Goal: Task Accomplishment & Management: Manage account settings

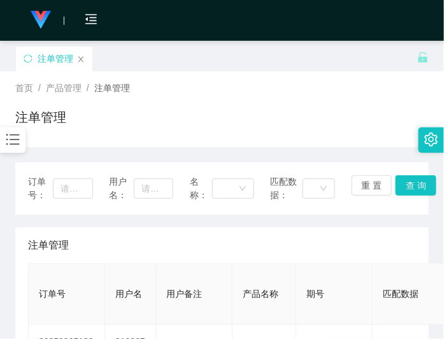
drag, startPoint x: 283, startPoint y: 83, endPoint x: 328, endPoint y: 22, distance: 75.6
click at [283, 84] on div "首页 / 产品管理 / 注单管理 /" at bounding box center [221, 87] width 413 height 13
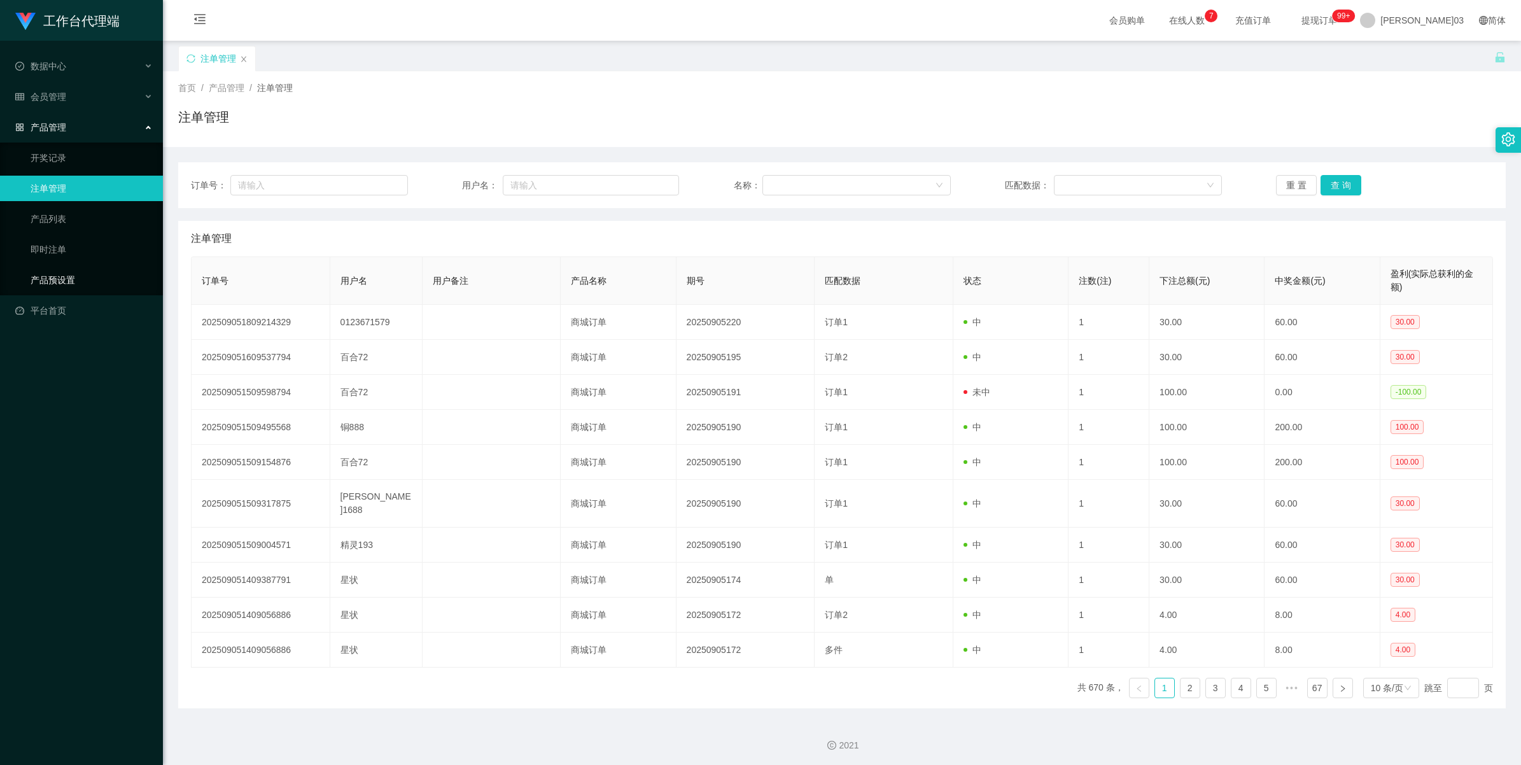
click at [86, 274] on link "产品预设置" at bounding box center [92, 279] width 122 height 25
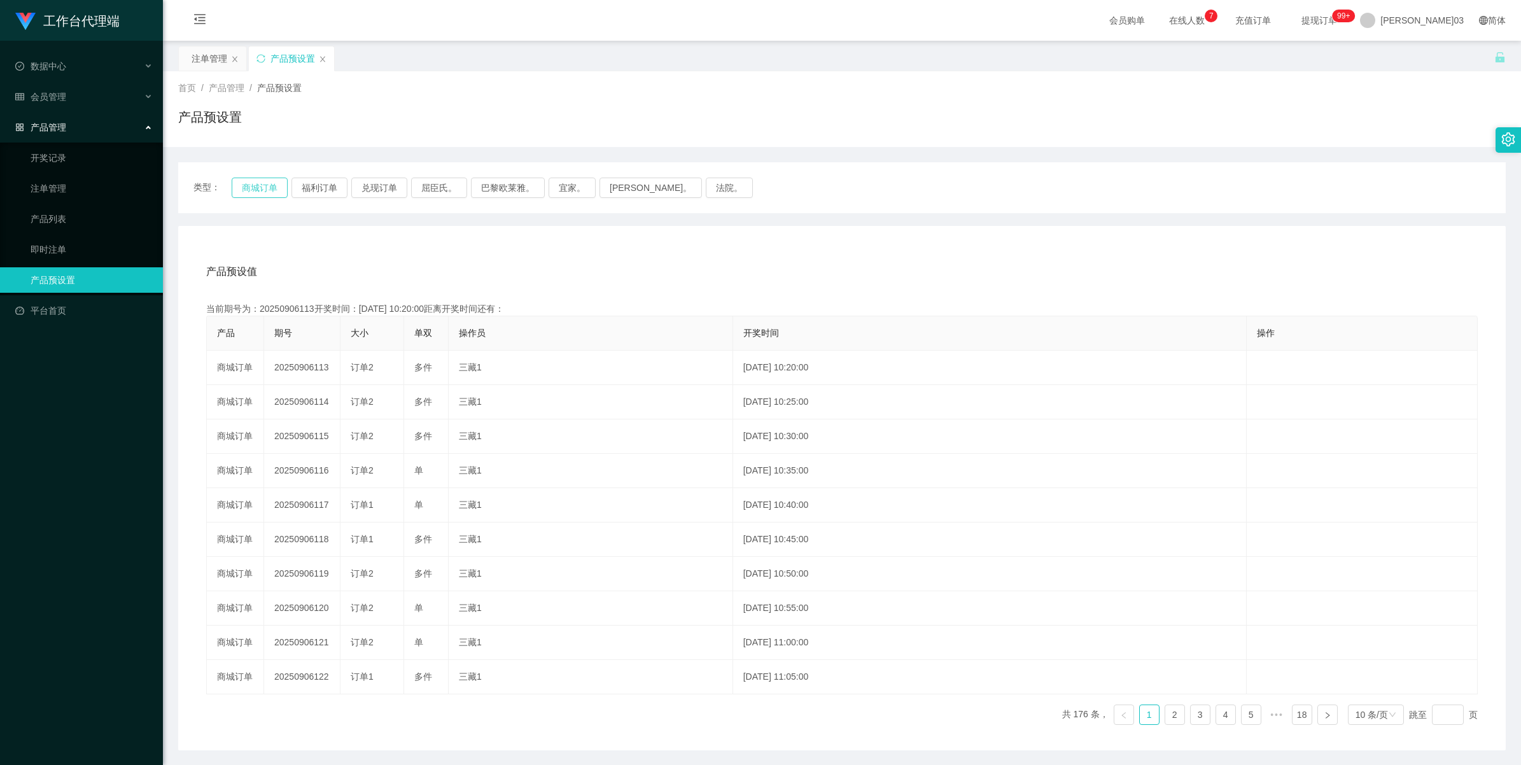
click at [253, 183] on button "商城订单" at bounding box center [260, 188] width 56 height 20
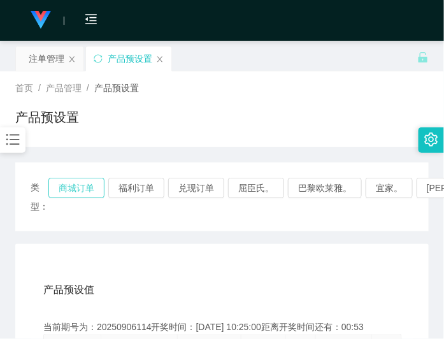
click at [89, 189] on button "商城订单" at bounding box center [76, 188] width 56 height 20
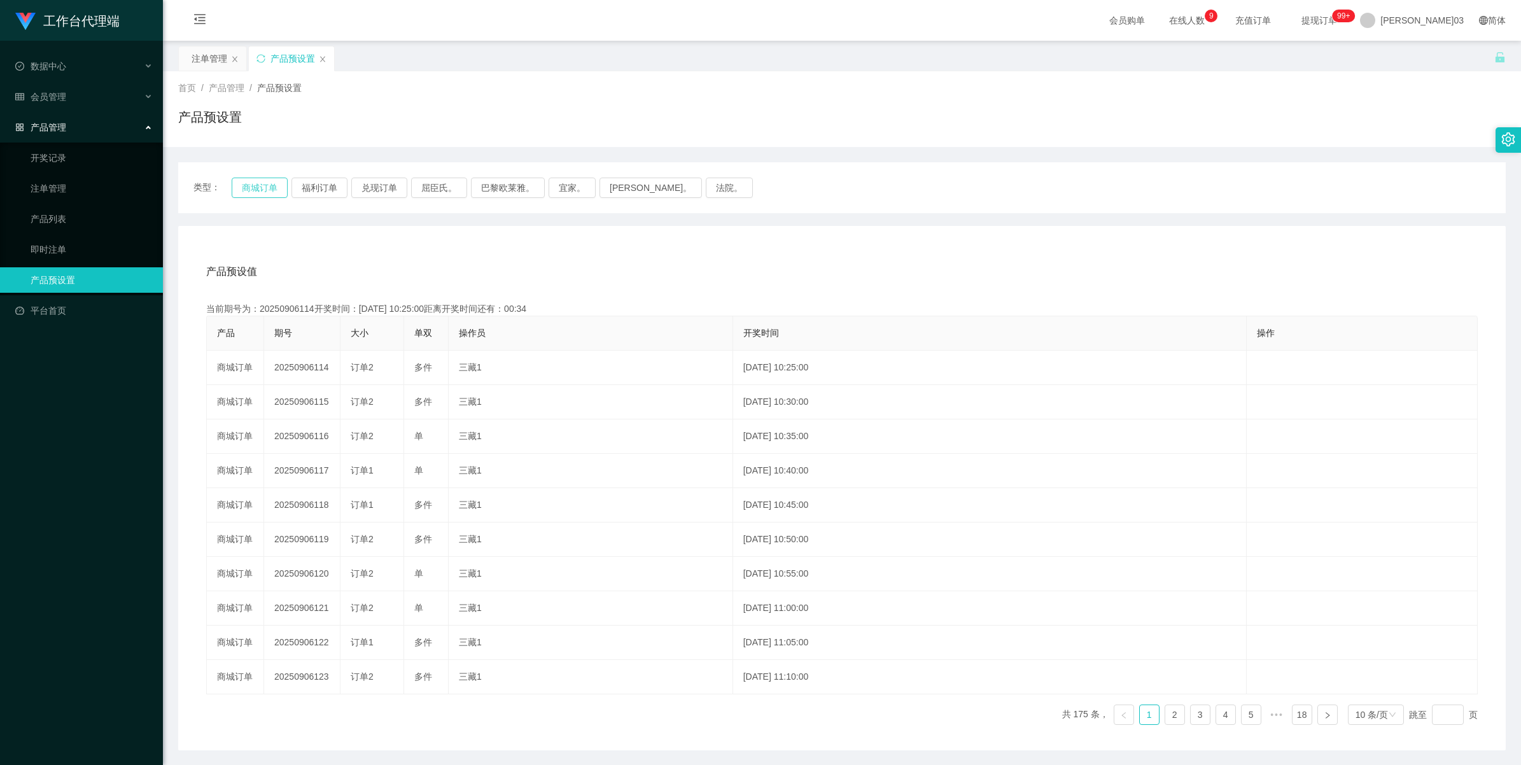
click at [259, 182] on button "商城订单" at bounding box center [260, 188] width 56 height 20
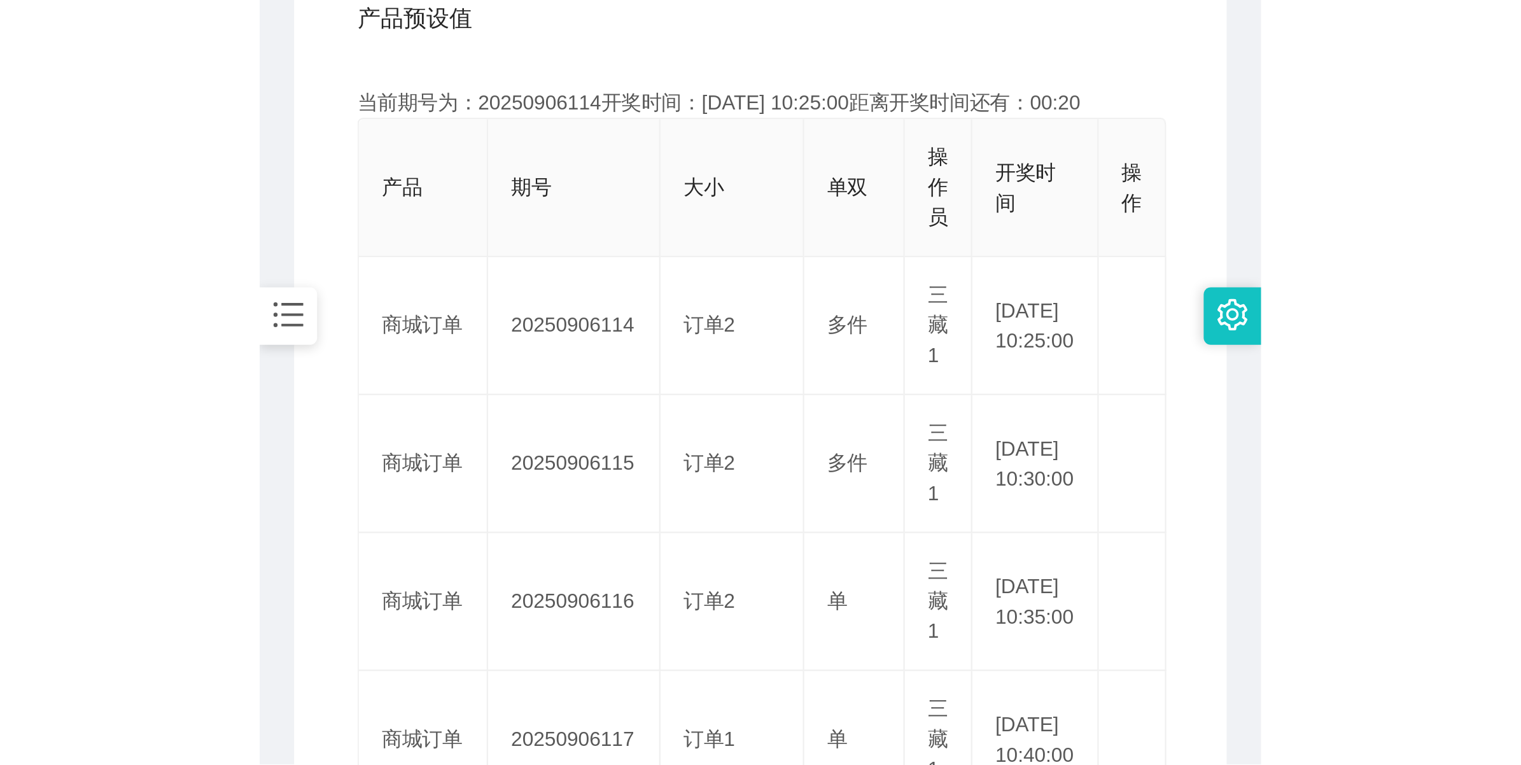
scroll to position [318, 0]
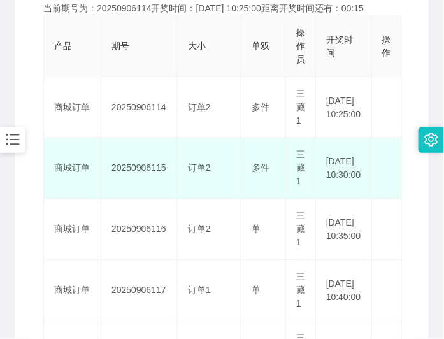
click at [139, 169] on td "20250906115" at bounding box center [139, 168] width 76 height 61
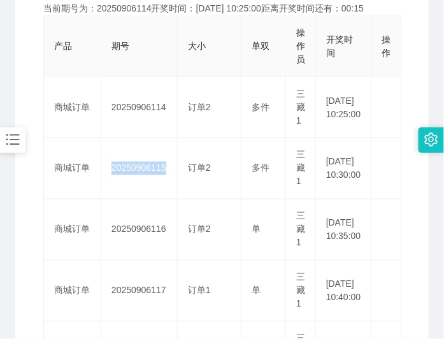
copy td "20250906115"
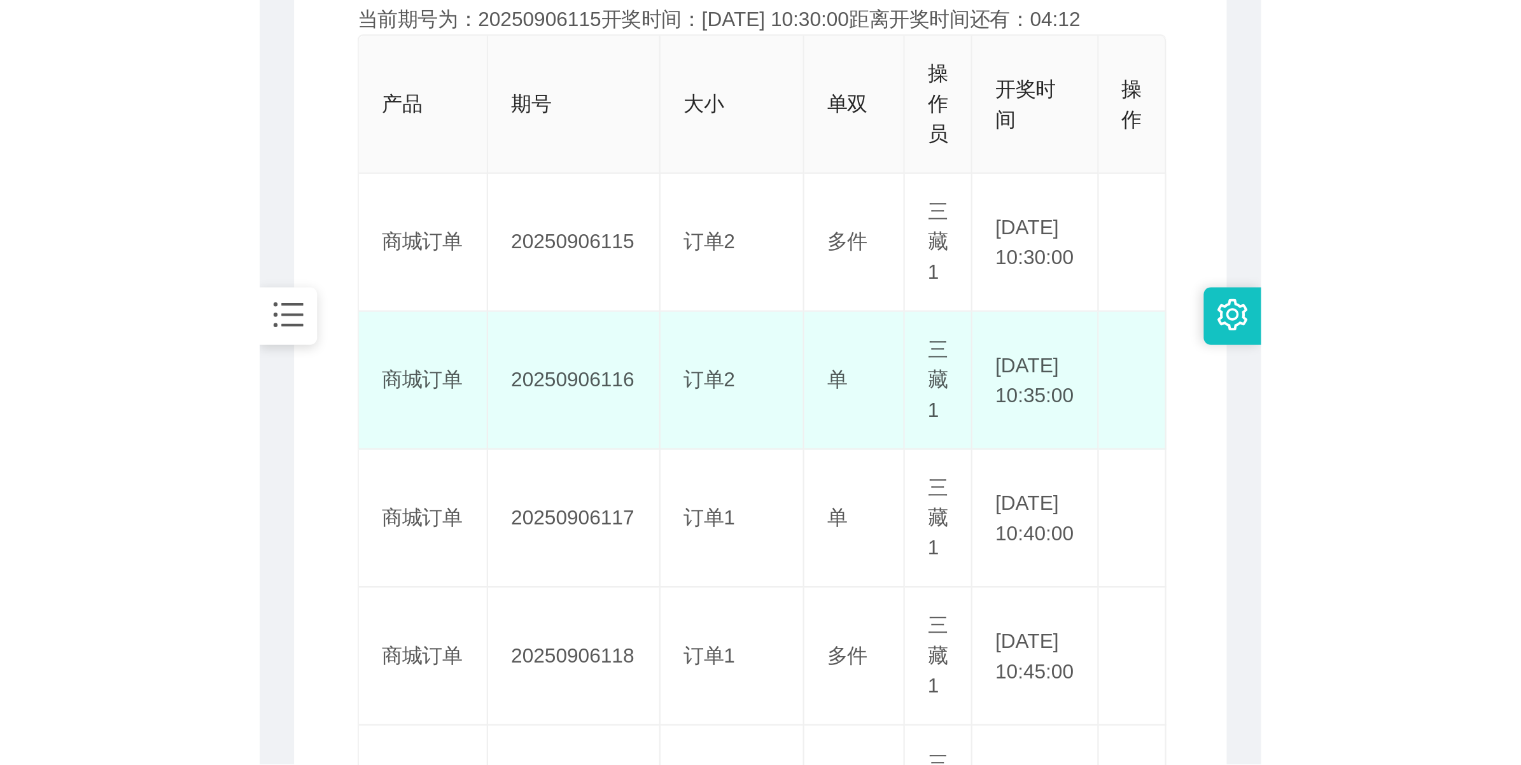
scroll to position [46, 0]
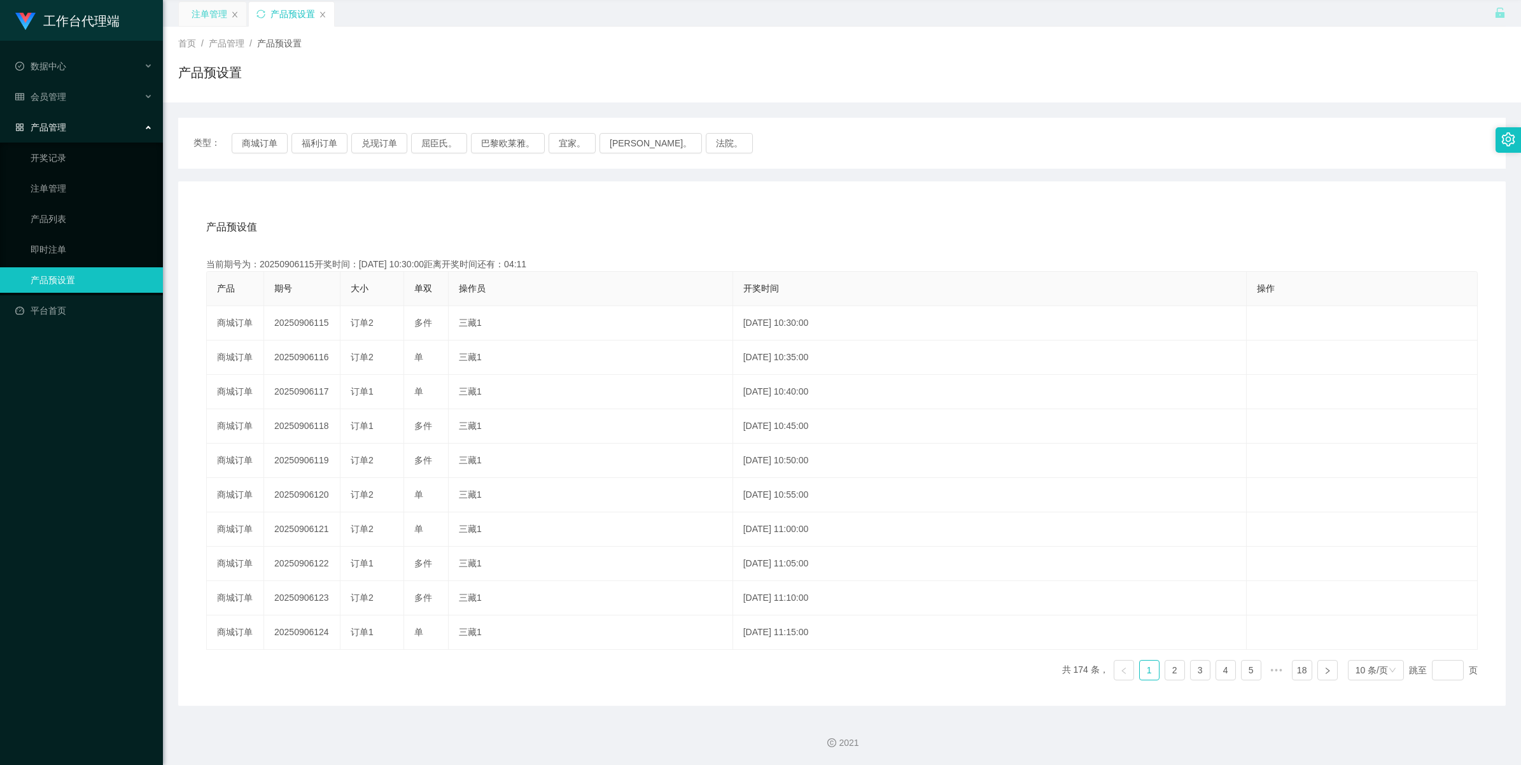
click at [200, 20] on div "注单管理" at bounding box center [210, 14] width 36 height 24
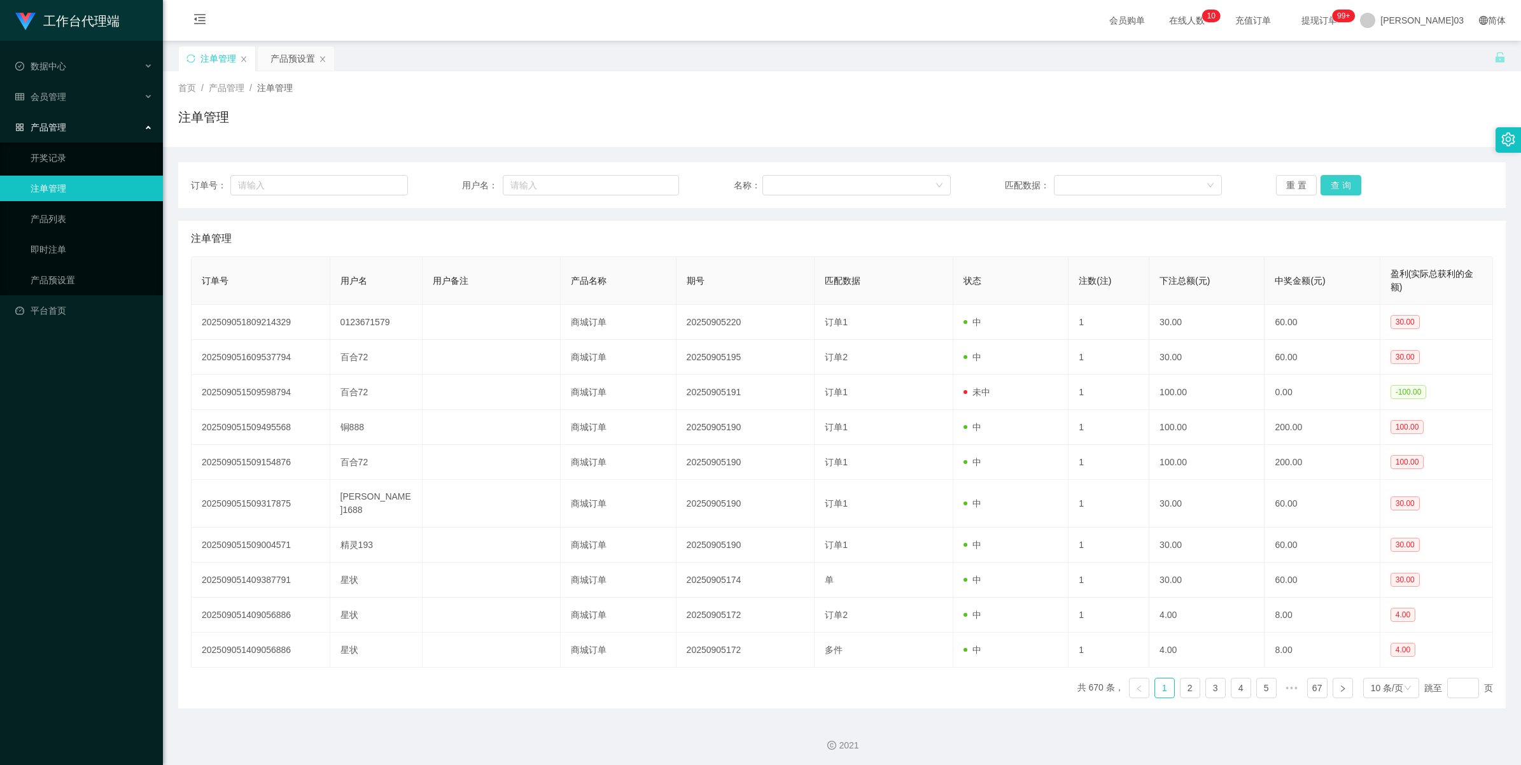
click at [443, 179] on button "查 询" at bounding box center [1341, 185] width 41 height 20
click at [443, 179] on div "重 置 查 询" at bounding box center [1384, 185] width 217 height 20
click at [443, 179] on button "查 询" at bounding box center [1341, 185] width 41 height 20
click at [443, 179] on div "重 置 查 询" at bounding box center [1384, 185] width 217 height 20
click at [443, 179] on button "查 询" at bounding box center [1341, 185] width 41 height 20
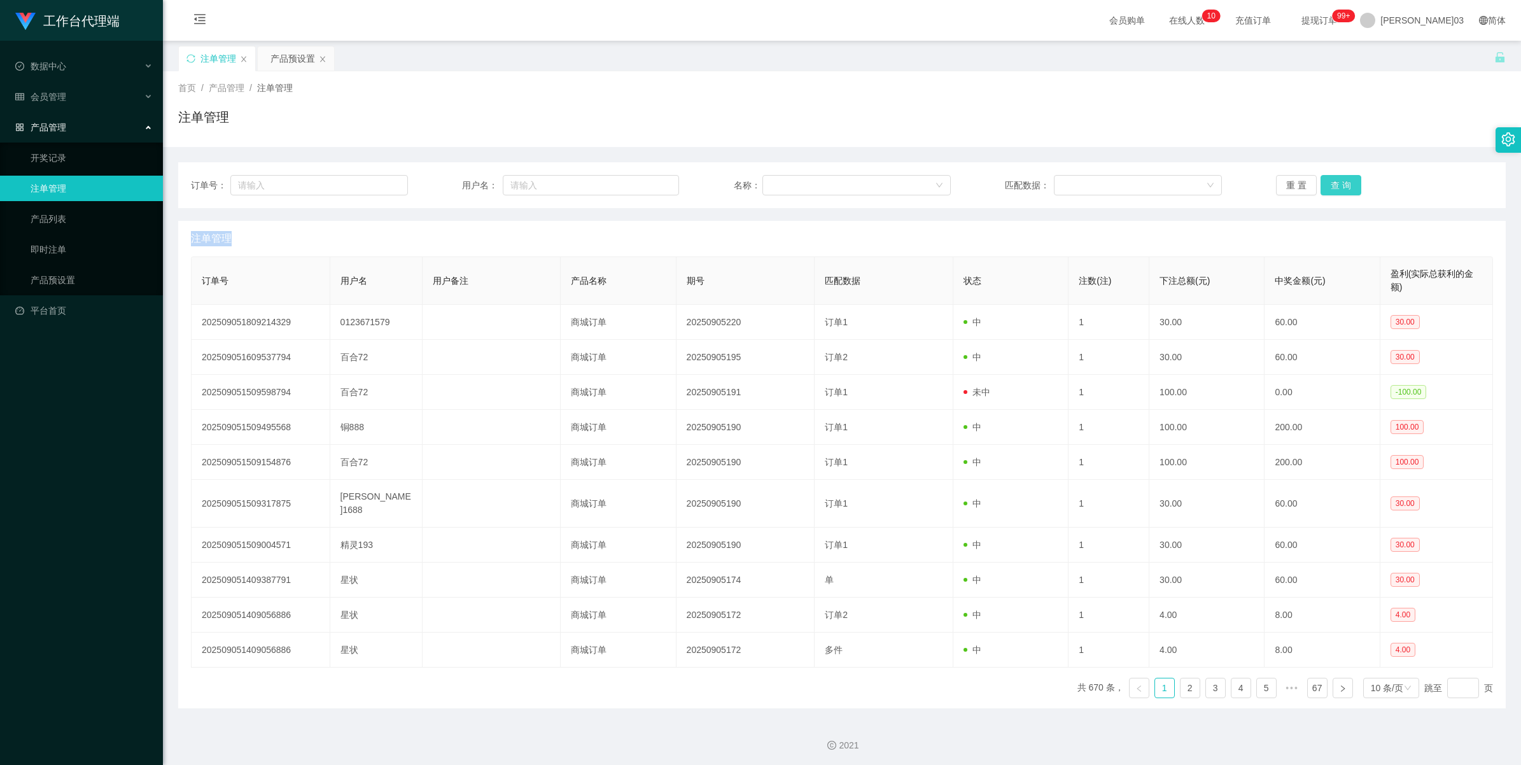
click at [443, 179] on div "重 置 查 询" at bounding box center [1384, 185] width 217 height 20
click at [443, 186] on button "查 询" at bounding box center [1341, 185] width 41 height 20
click at [443, 186] on div "重 置 查 询" at bounding box center [1384, 185] width 217 height 20
click at [443, 24] on span "[PERSON_NAME]03" at bounding box center [1421, 20] width 83 height 41
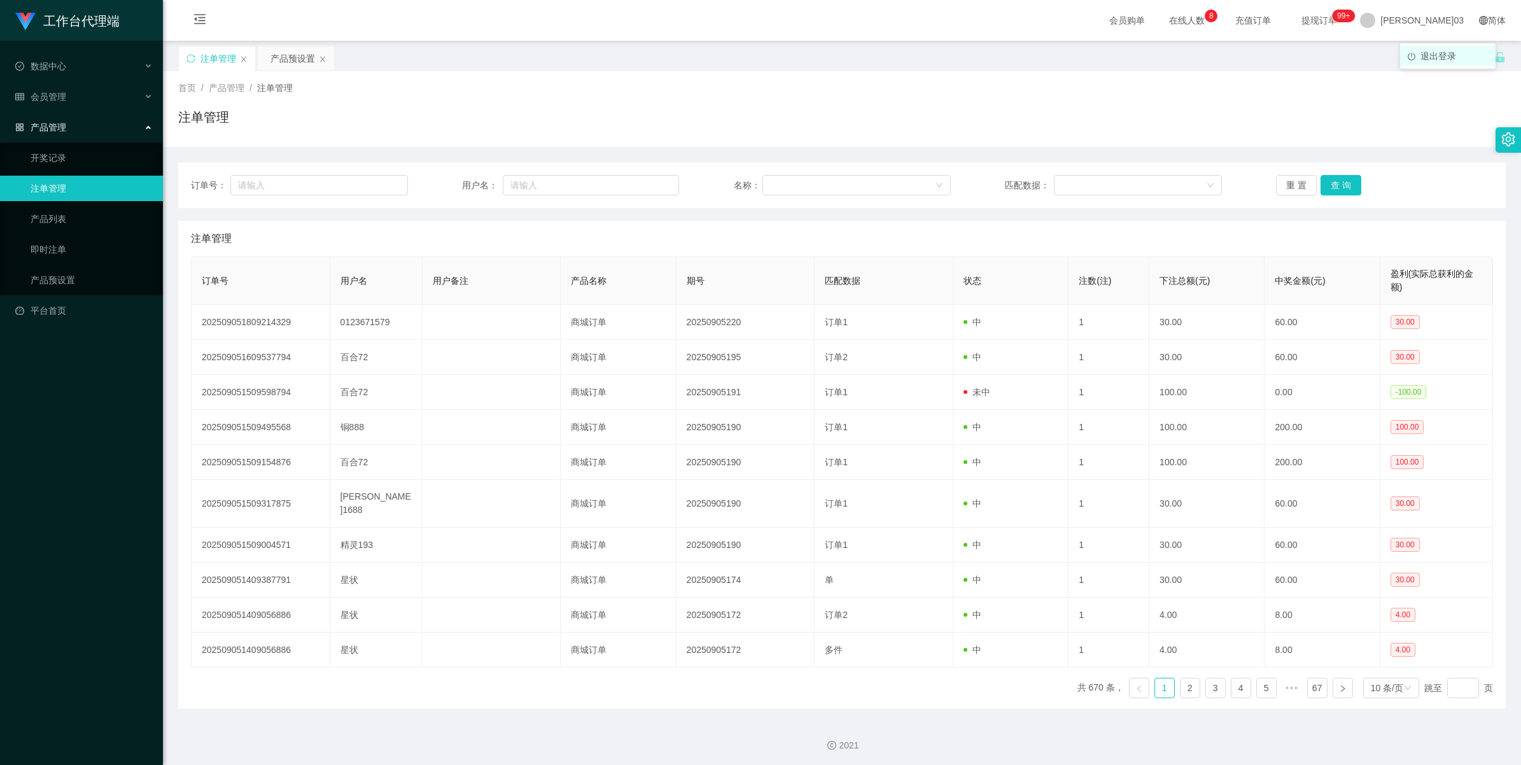
click at [443, 59] on span "退出登录" at bounding box center [1438, 56] width 36 height 10
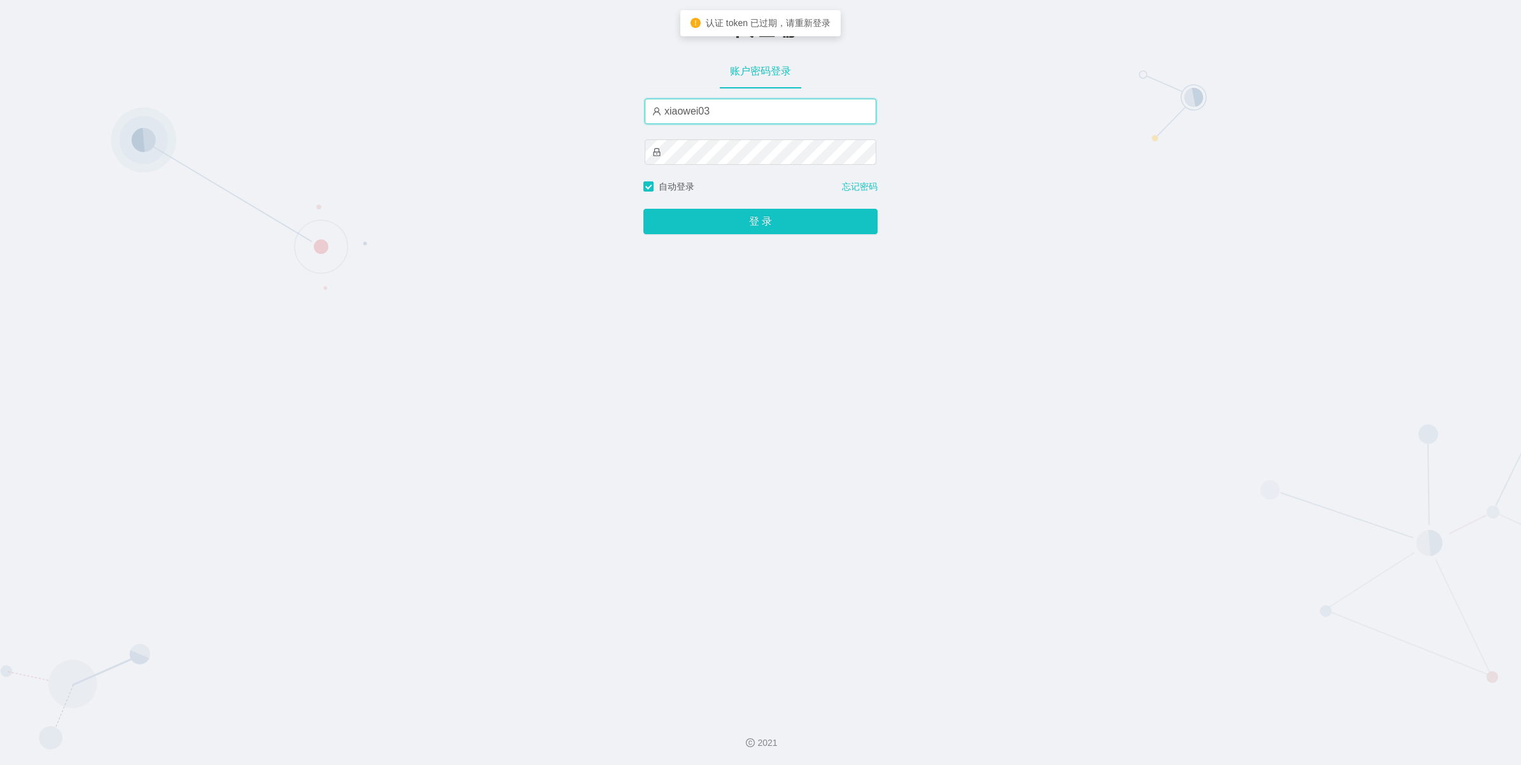
click at [443, 111] on input "xiaowei03" at bounding box center [761, 111] width 232 height 25
type input "xiaowei01"
click at [443, 218] on button "登 录" at bounding box center [760, 221] width 234 height 25
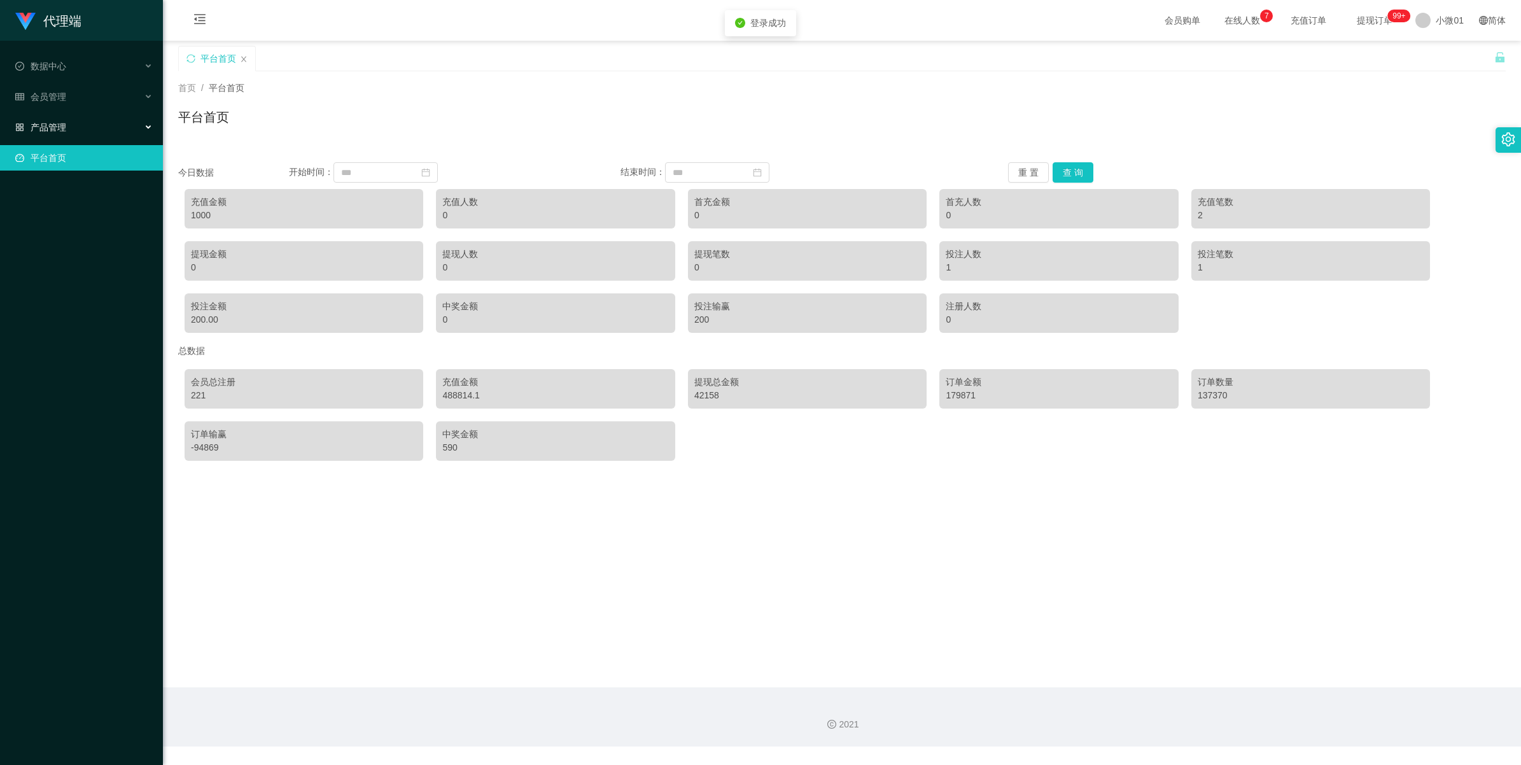
click at [83, 130] on div "产品管理" at bounding box center [81, 127] width 163 height 25
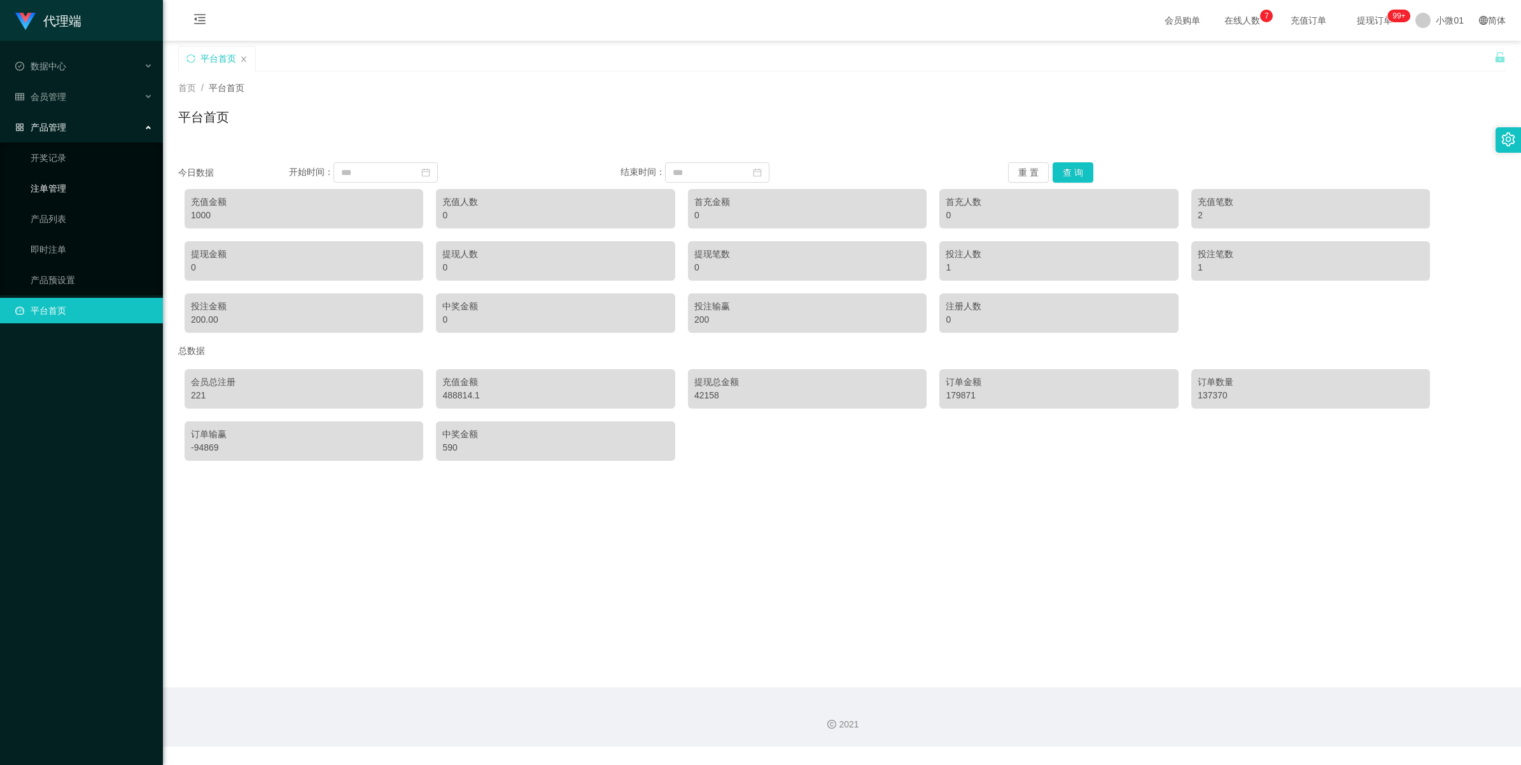
click at [81, 183] on link "注单管理" at bounding box center [92, 188] width 122 height 25
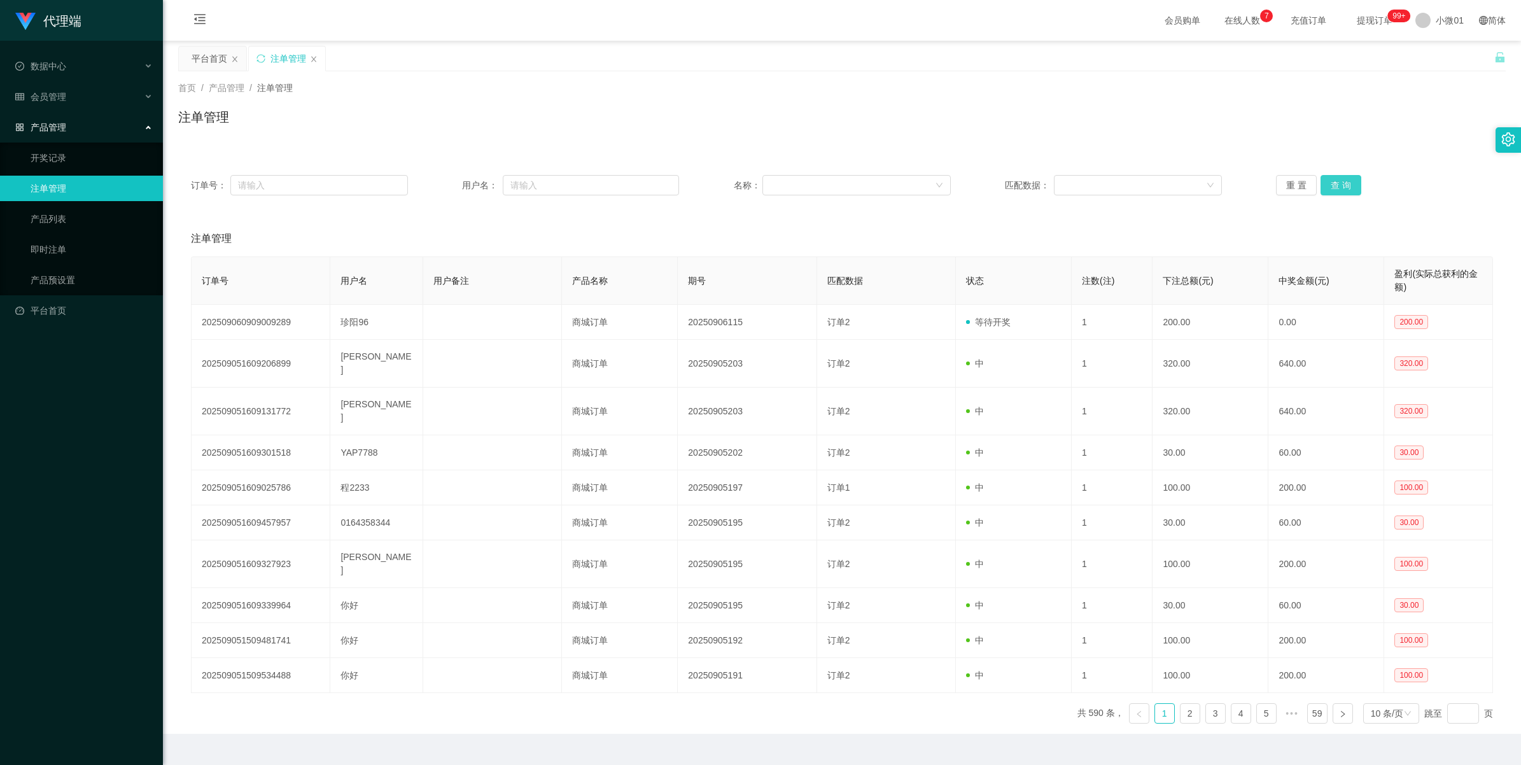
click at [443, 186] on button "查 询" at bounding box center [1341, 185] width 41 height 20
click at [443, 179] on button "查 询" at bounding box center [1341, 185] width 41 height 20
click at [443, 172] on div "订单号： 用户名： 名称： 匹配数据： 重 置 查 询" at bounding box center [842, 185] width 1328 height 46
click at [443, 192] on button "查 询" at bounding box center [1341, 185] width 41 height 20
click at [67, 287] on link "产品预设置" at bounding box center [92, 279] width 122 height 25
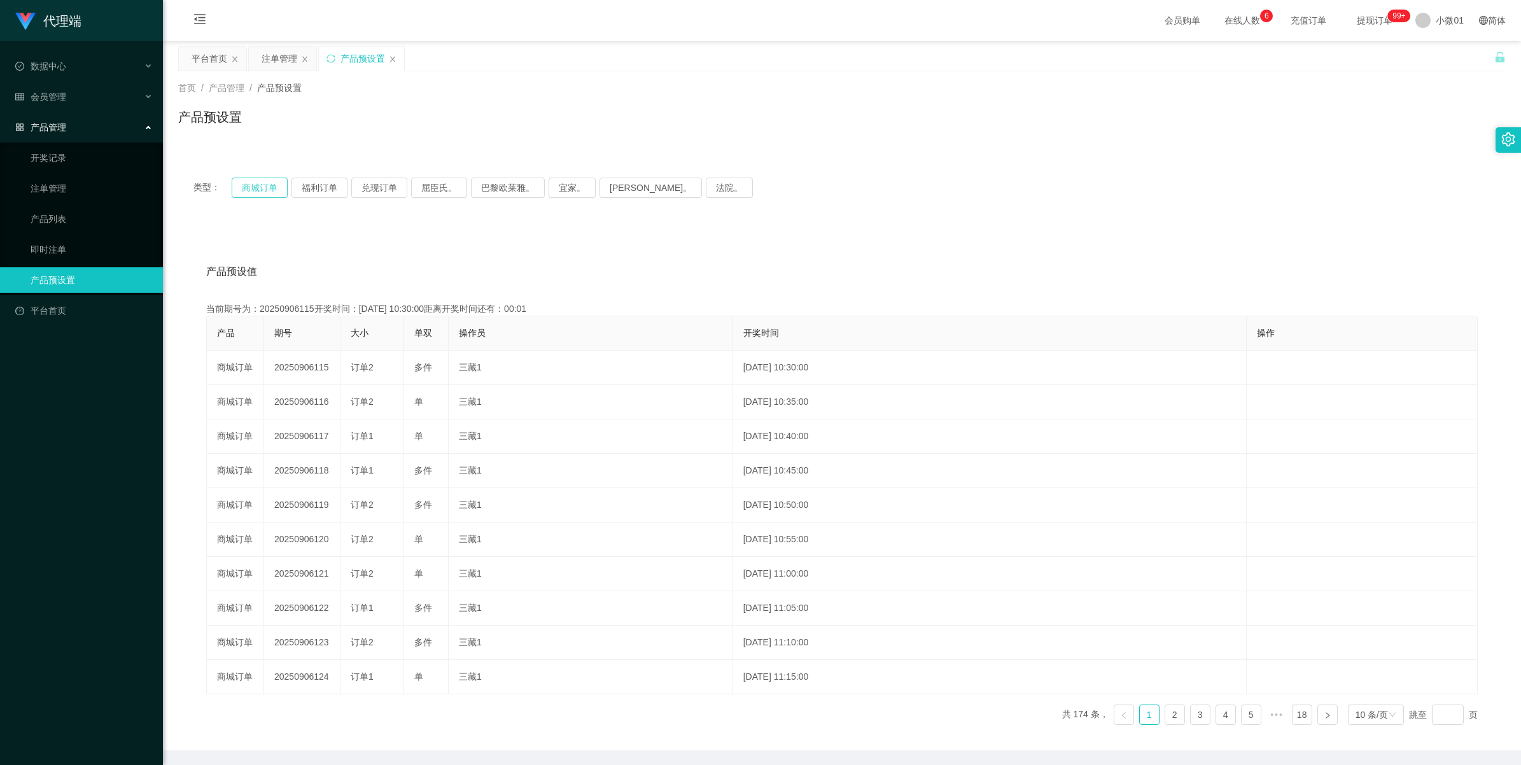
click at [249, 192] on button "商城订单" at bounding box center [260, 188] width 56 height 20
